Goal: Communication & Community: Share content

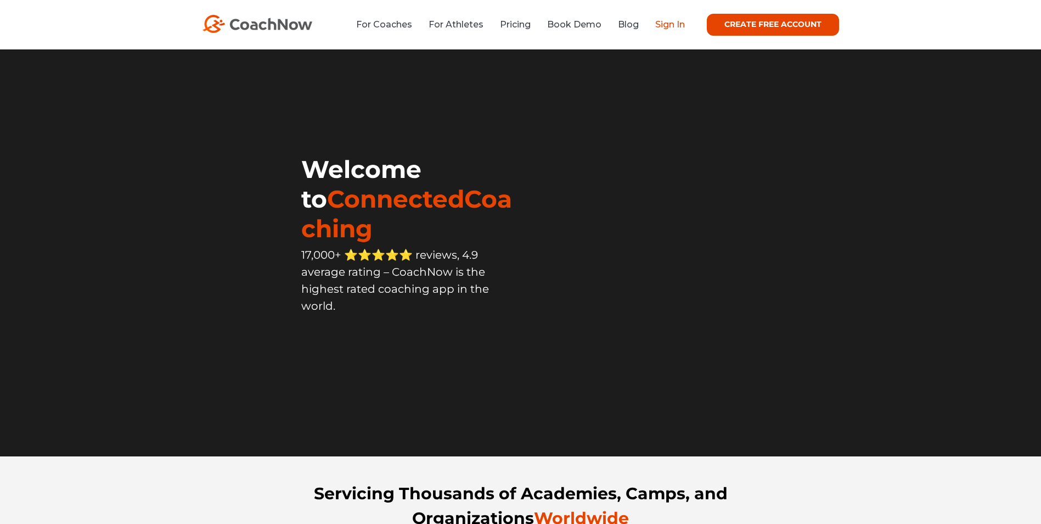
click at [663, 21] on link "Sign In" at bounding box center [670, 24] width 30 height 10
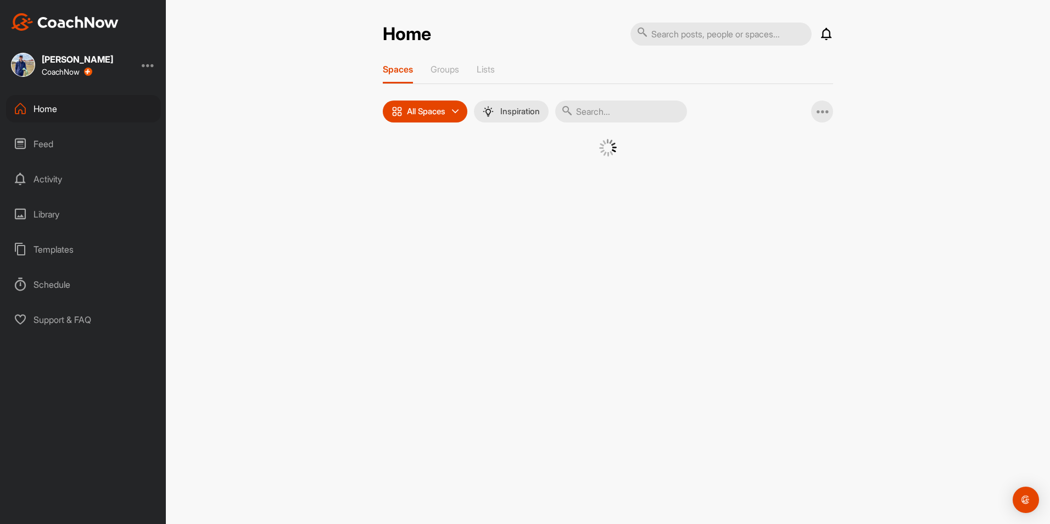
click at [664, 101] on input "text" at bounding box center [621, 111] width 132 height 22
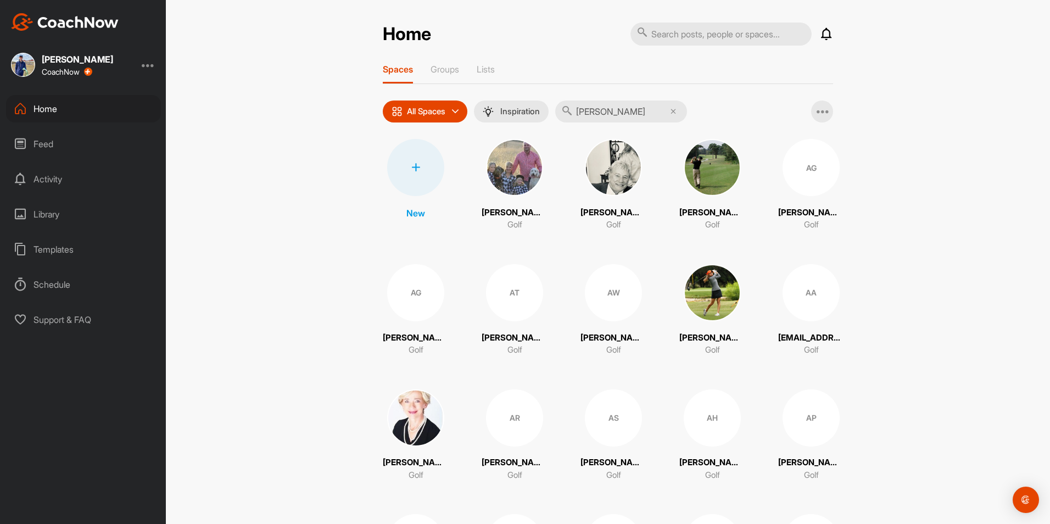
type input "[PERSON_NAME]"
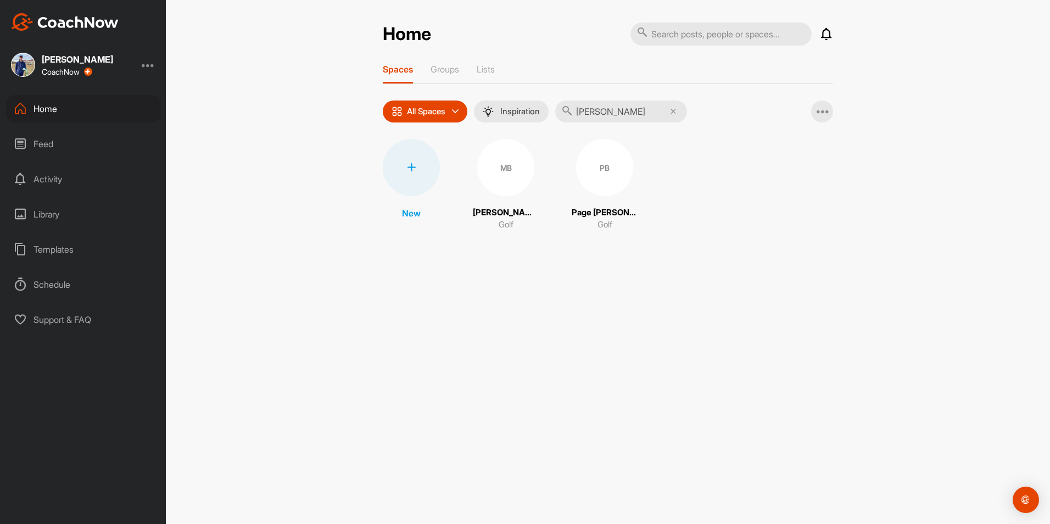
click at [585, 161] on div "PB" at bounding box center [604, 167] width 57 height 57
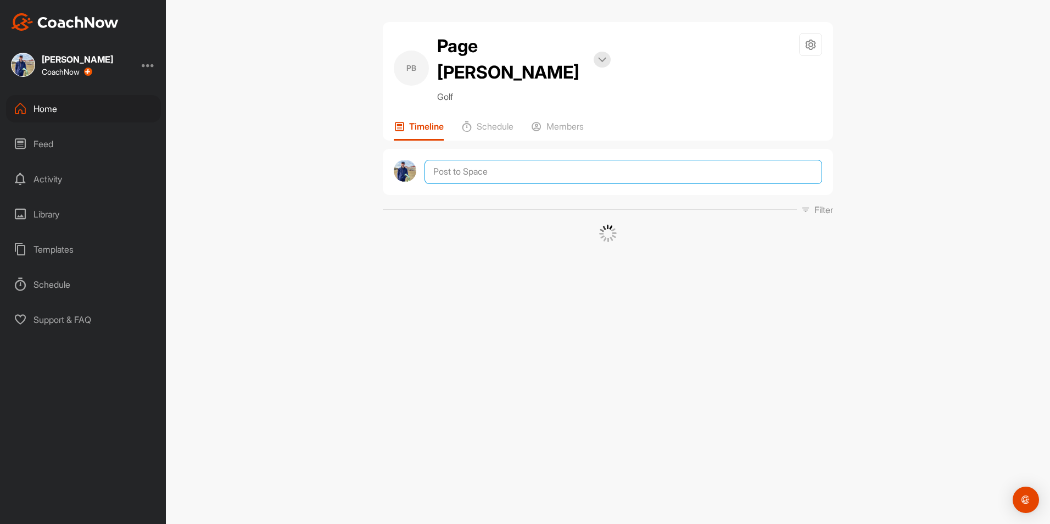
click at [546, 160] on textarea at bounding box center [622, 172] width 397 height 24
click at [468, 324] on span "Media" at bounding box center [451, 329] width 36 height 11
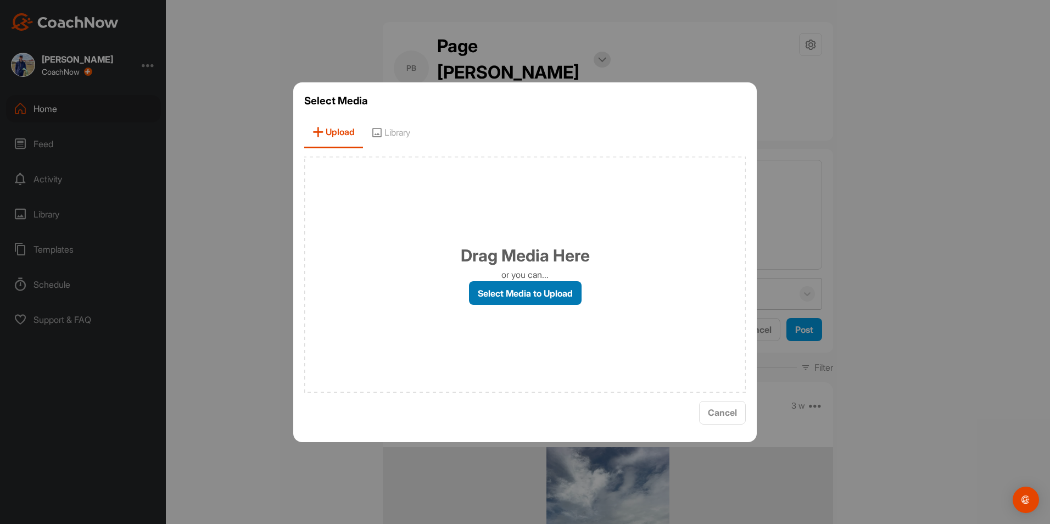
click at [481, 293] on label "Select Media to Upload" at bounding box center [525, 293] width 113 height 24
click at [0, 0] on input "Select Media to Upload" at bounding box center [0, 0] width 0 height 0
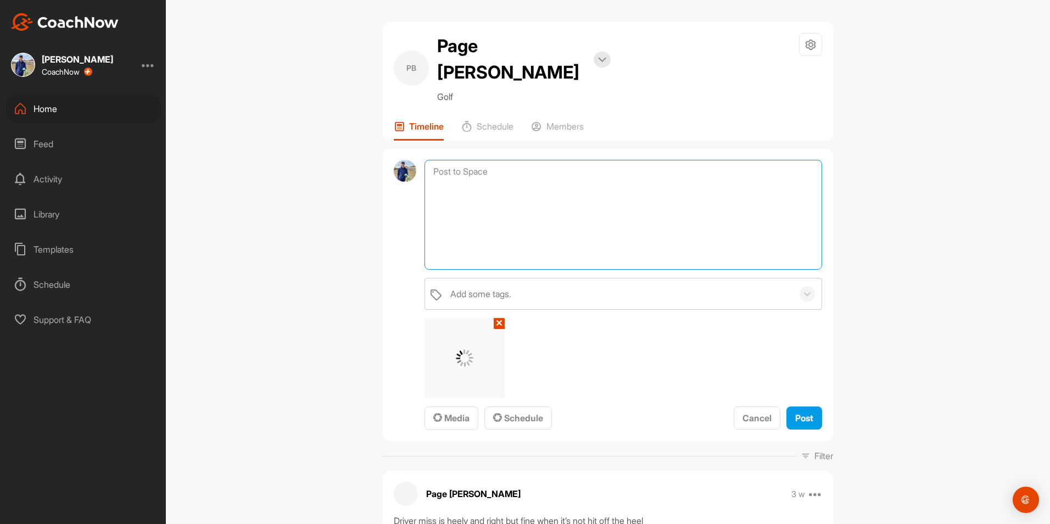
click at [589, 165] on textarea at bounding box center [622, 215] width 397 height 110
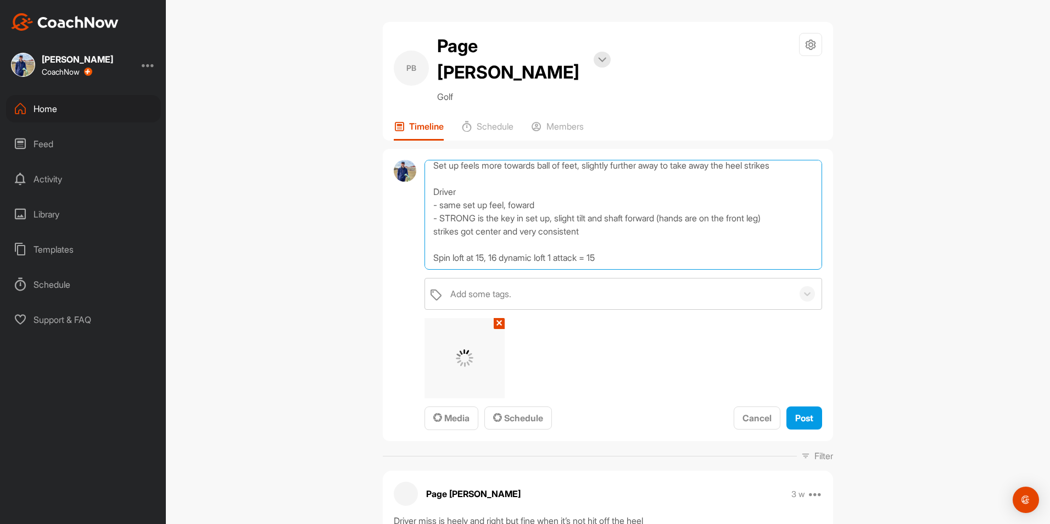
scroll to position [106, 0]
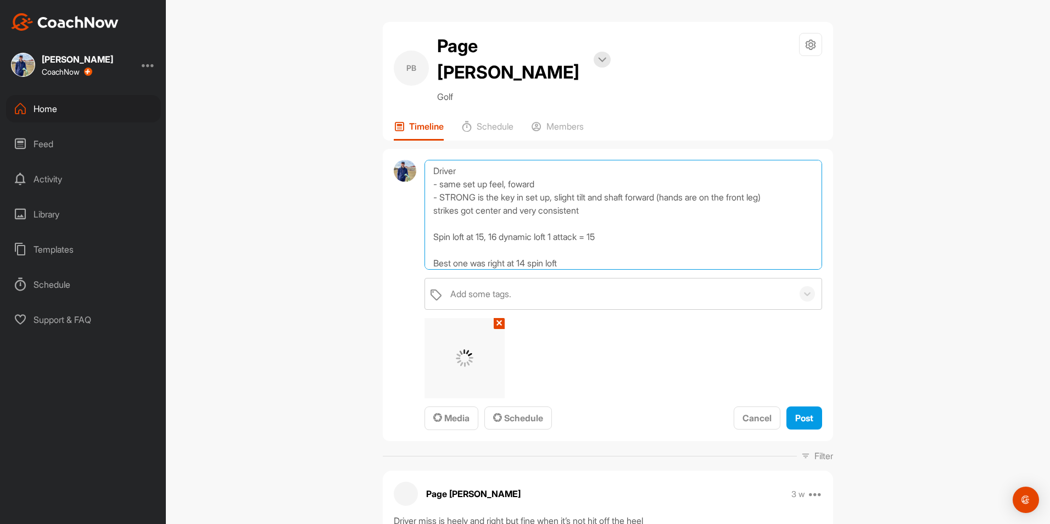
click at [528, 232] on textarea "Form Work [DATE]: Irons much better, back to graphite shafts - low point was to…" at bounding box center [622, 215] width 397 height 110
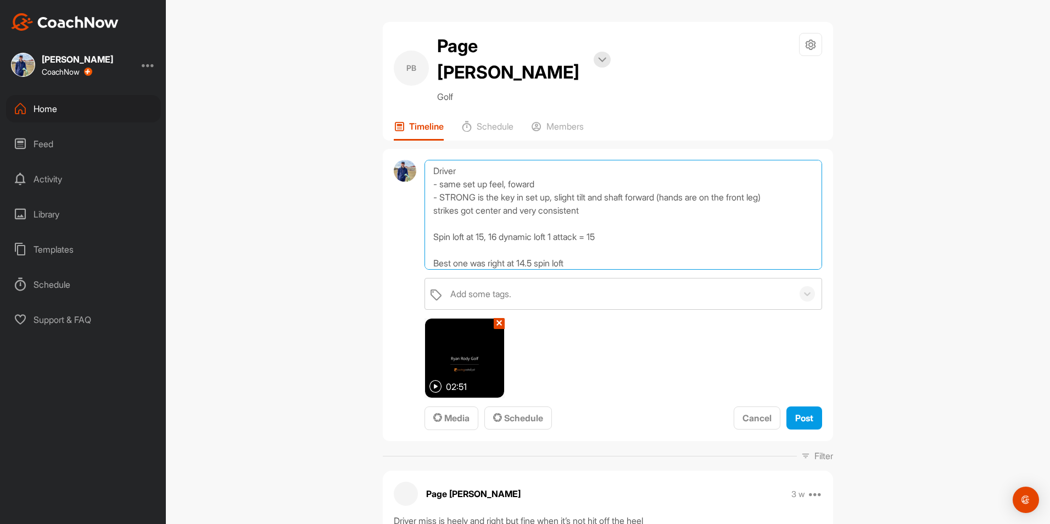
click at [620, 237] on textarea "Form Work [DATE]: Irons much better, back to graphite shafts - low point was to…" at bounding box center [622, 215] width 397 height 110
type textarea "Form Work [DATE]: Irons much better, back to graphite shafts - low point was to…"
click at [795, 411] on div "Post" at bounding box center [804, 417] width 18 height 13
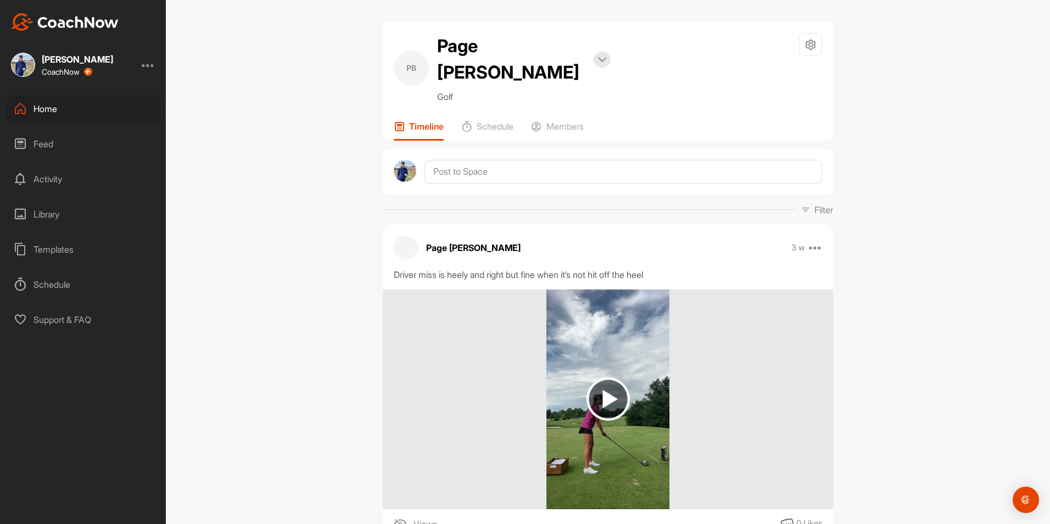
scroll to position [0, 0]
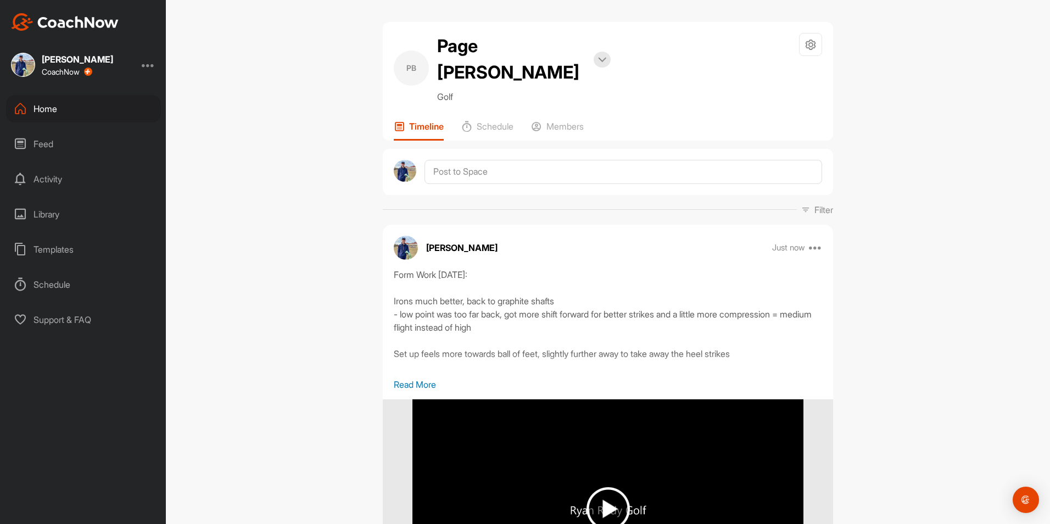
click at [56, 105] on div "Home" at bounding box center [83, 108] width 155 height 27
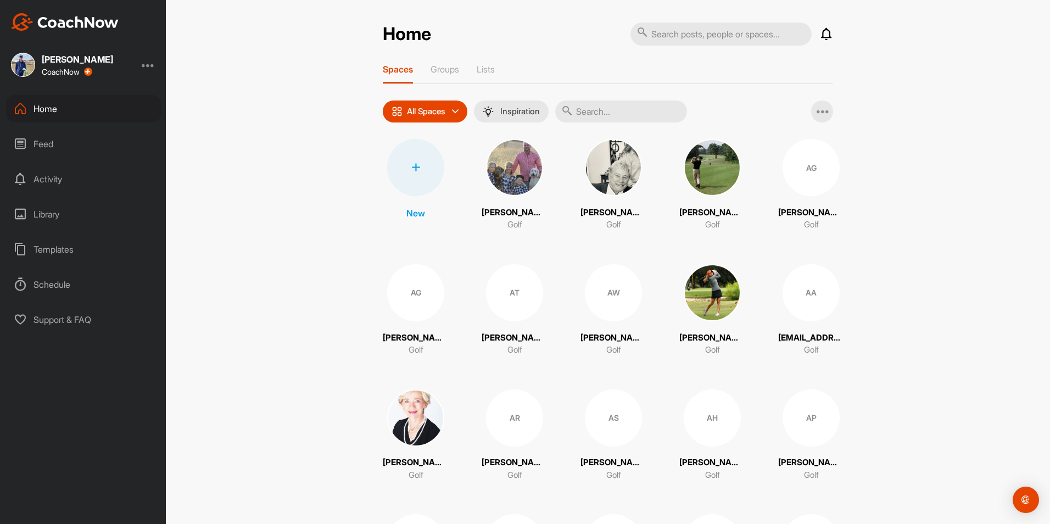
click at [644, 103] on input "text" at bounding box center [621, 111] width 132 height 22
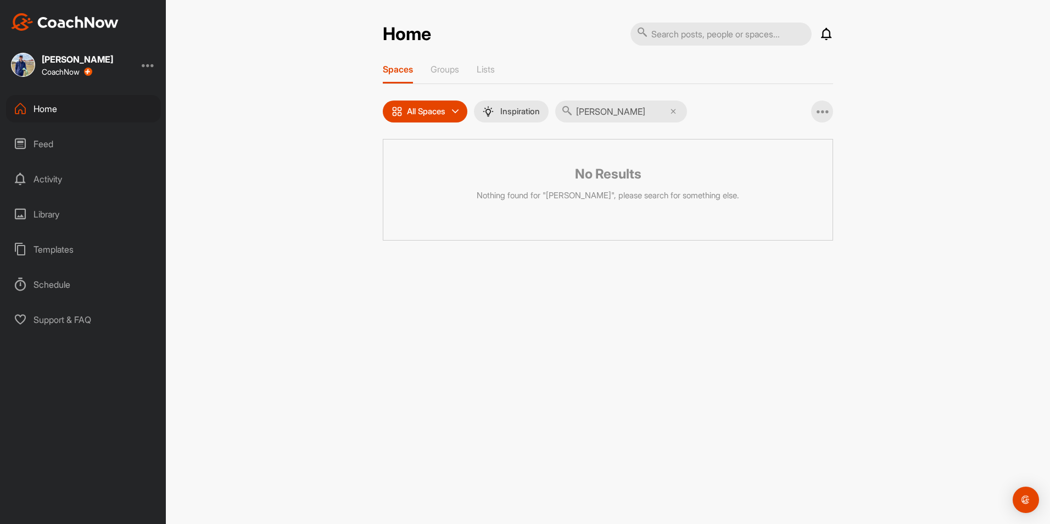
drag, startPoint x: 629, startPoint y: 115, endPoint x: 288, endPoint y: 49, distance: 346.7
click at [288, 49] on div "Home Notifications Invitations [DATE] ML [PERSON_NAME] replied to a post : "Clu…" at bounding box center [608, 262] width 884 height 524
type input "[PERSON_NAME]"
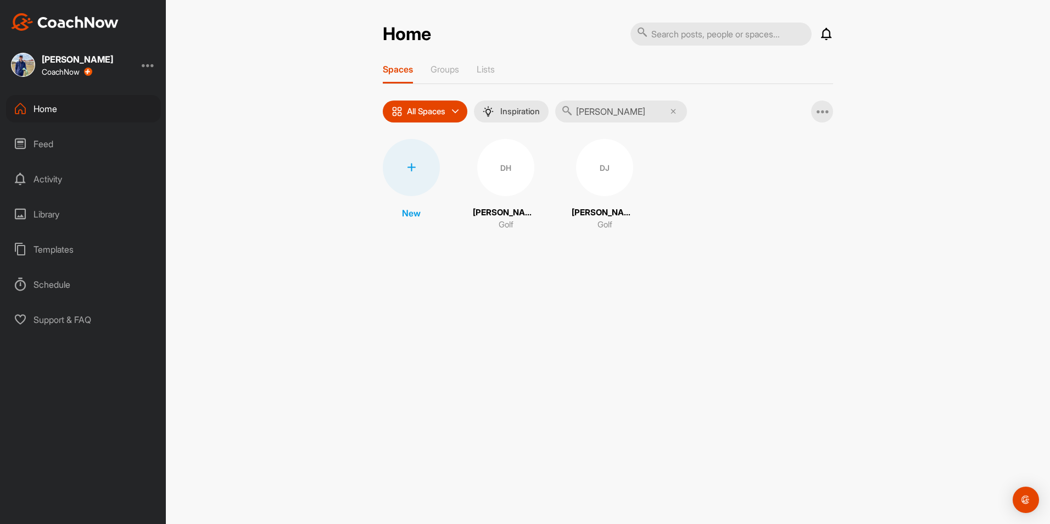
click at [592, 154] on div "DJ" at bounding box center [604, 167] width 57 height 57
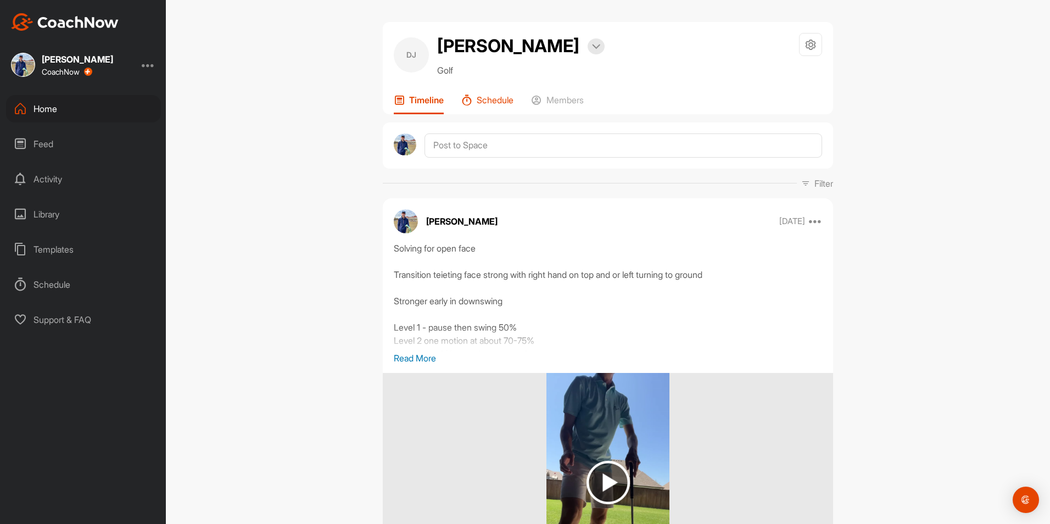
click at [502, 100] on p "Schedule" at bounding box center [495, 99] width 37 height 11
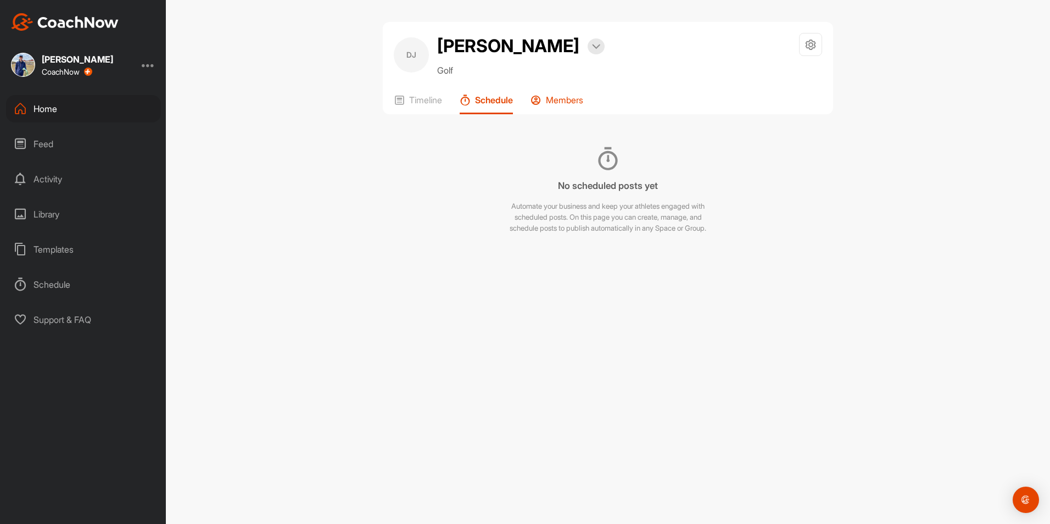
click at [562, 106] on div "Members" at bounding box center [556, 104] width 53 height 20
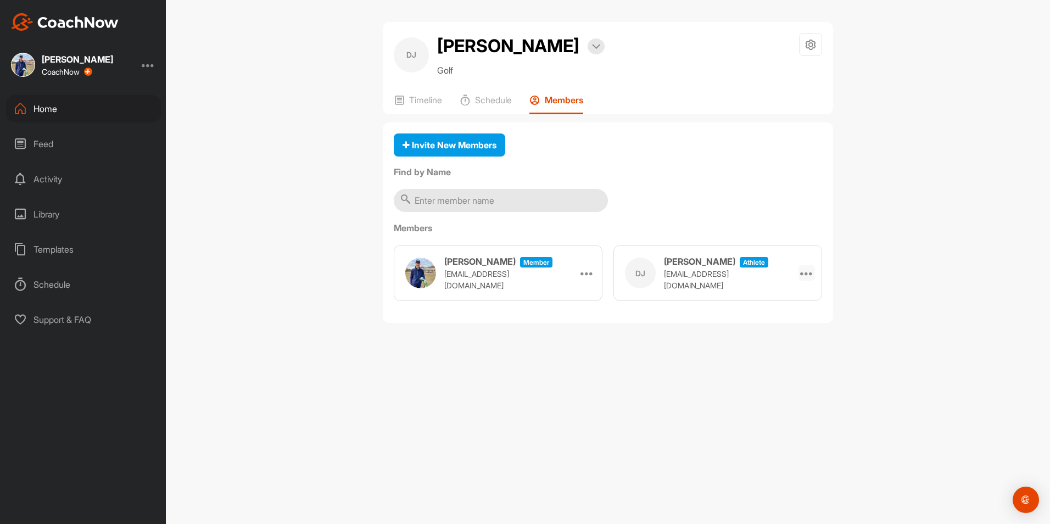
click at [810, 273] on icon at bounding box center [806, 272] width 13 height 13
click at [718, 256] on div "DJ [PERSON_NAME] athlete [EMAIL_ADDRESS][DOMAIN_NAME] Remove" at bounding box center [717, 273] width 209 height 56
click at [753, 220] on div "Invite New Members Find by Name Members [PERSON_NAME] Member [EMAIL_ADDRESS][DO…" at bounding box center [608, 222] width 450 height 201
click at [47, 112] on div "Home" at bounding box center [83, 108] width 155 height 27
